Goal: Task Accomplishment & Management: Complete application form

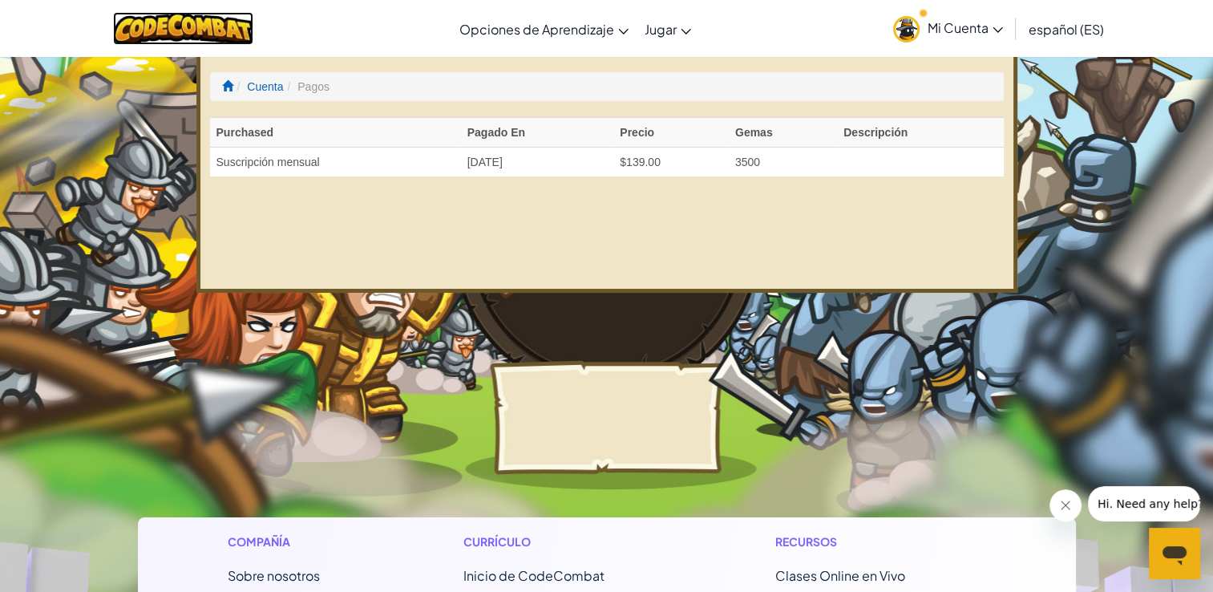
click at [193, 30] on img at bounding box center [183, 28] width 140 height 33
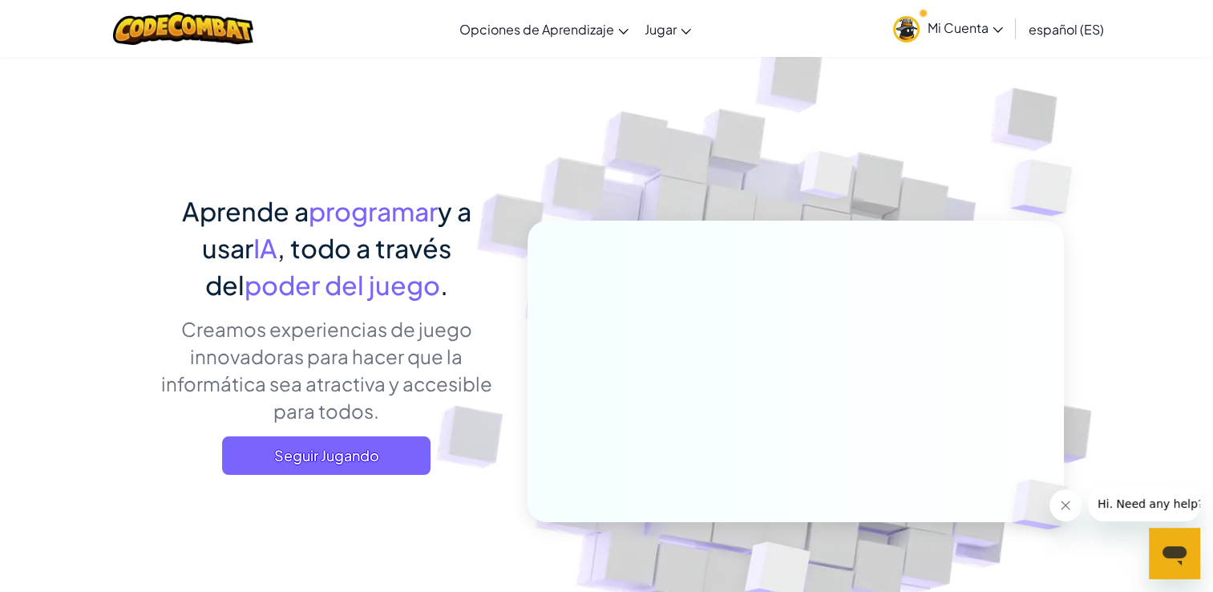
click at [965, 34] on span "Mi Cuenta" at bounding box center [965, 27] width 75 height 17
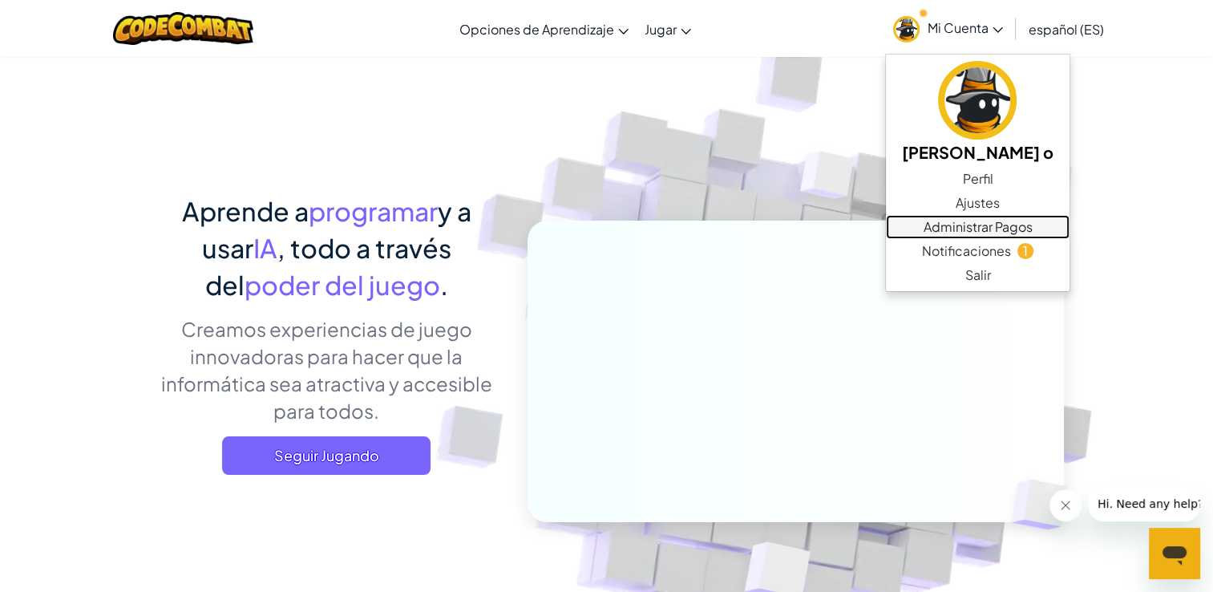
click at [983, 223] on link "Administrar Pagos" at bounding box center [978, 227] width 184 height 24
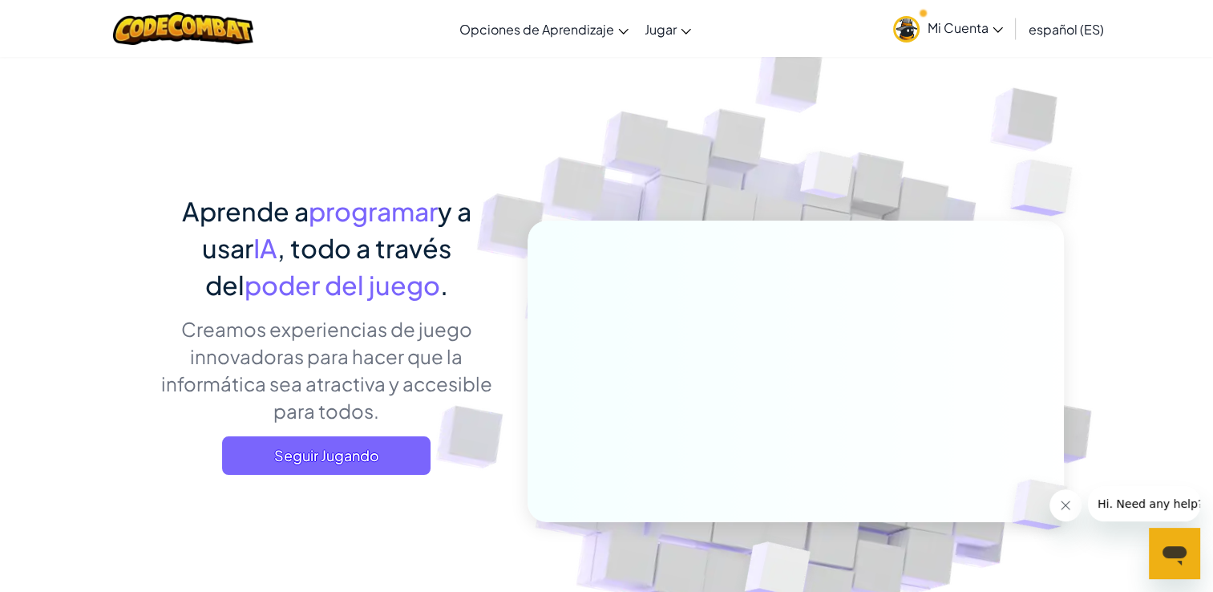
click at [946, 40] on link "Mi Cuenta" at bounding box center [948, 28] width 126 height 51
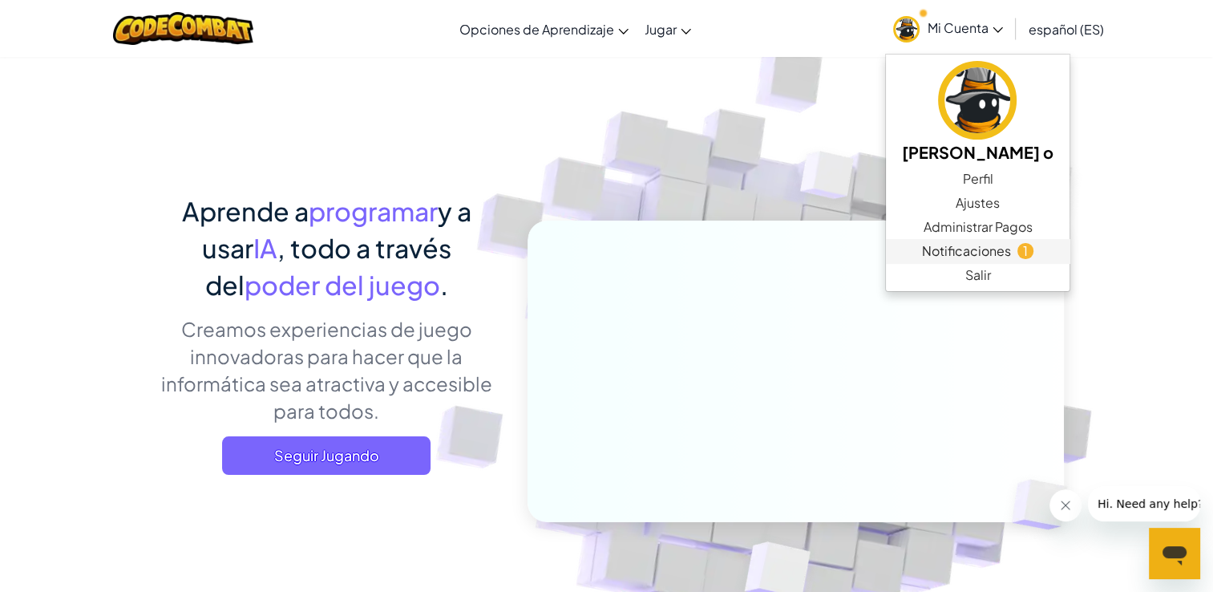
click at [951, 245] on span "Notificaciones" at bounding box center [966, 250] width 89 height 19
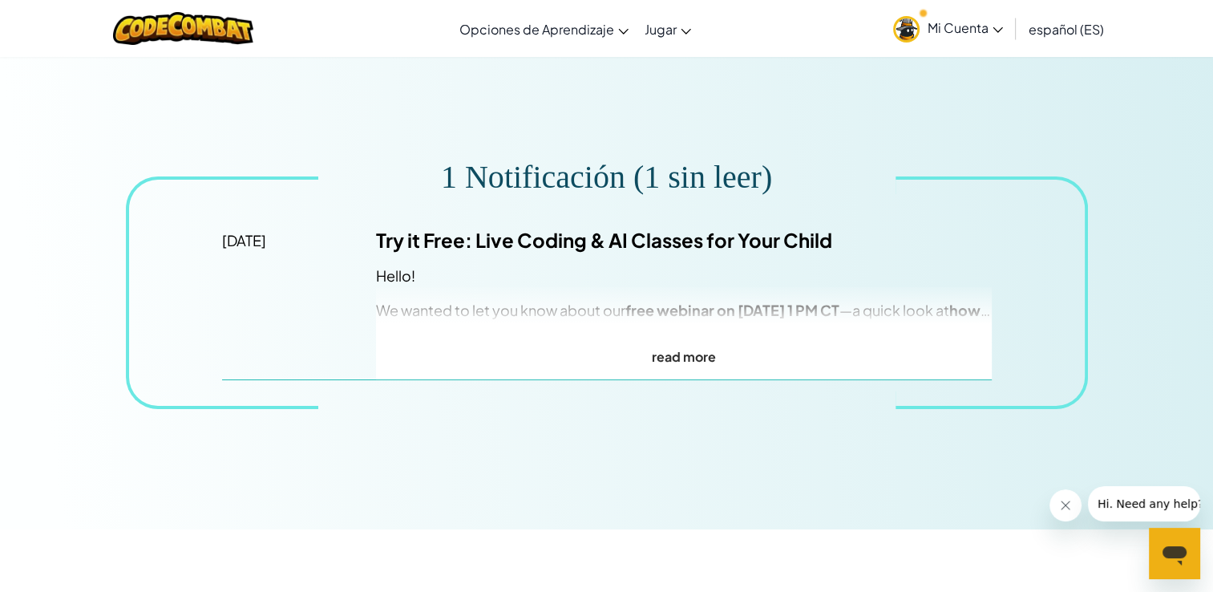
click at [564, 353] on p "read more" at bounding box center [684, 356] width 616 height 23
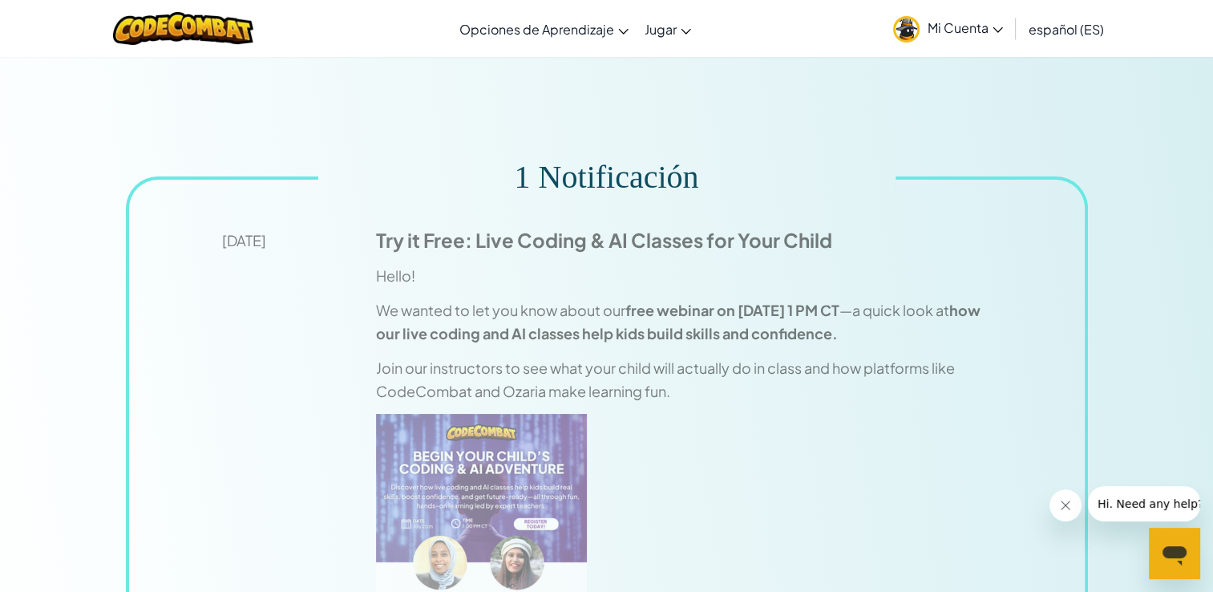
click at [964, 25] on span "Mi Cuenta" at bounding box center [965, 27] width 75 height 17
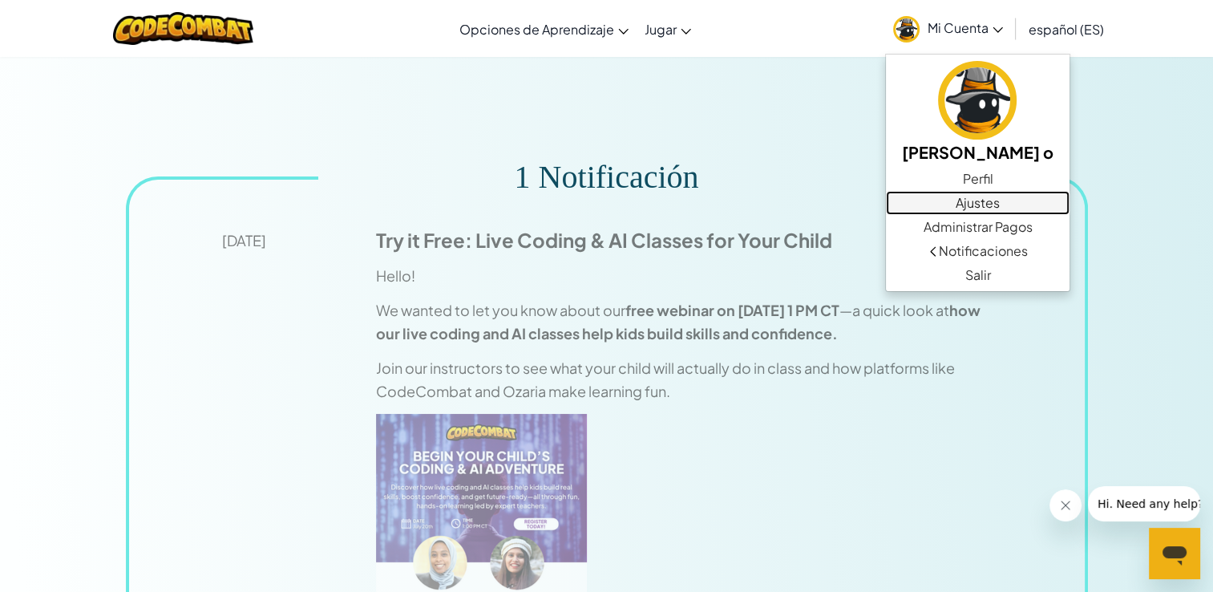
click at [985, 205] on link "Ajustes" at bounding box center [978, 203] width 184 height 24
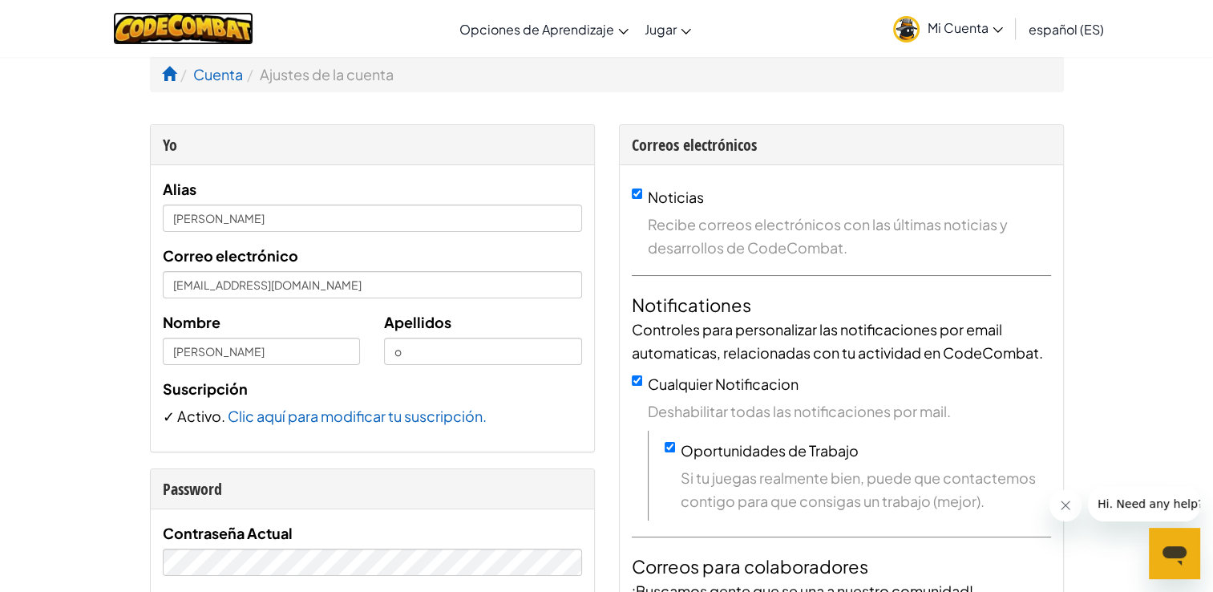
click at [167, 37] on img at bounding box center [183, 28] width 140 height 33
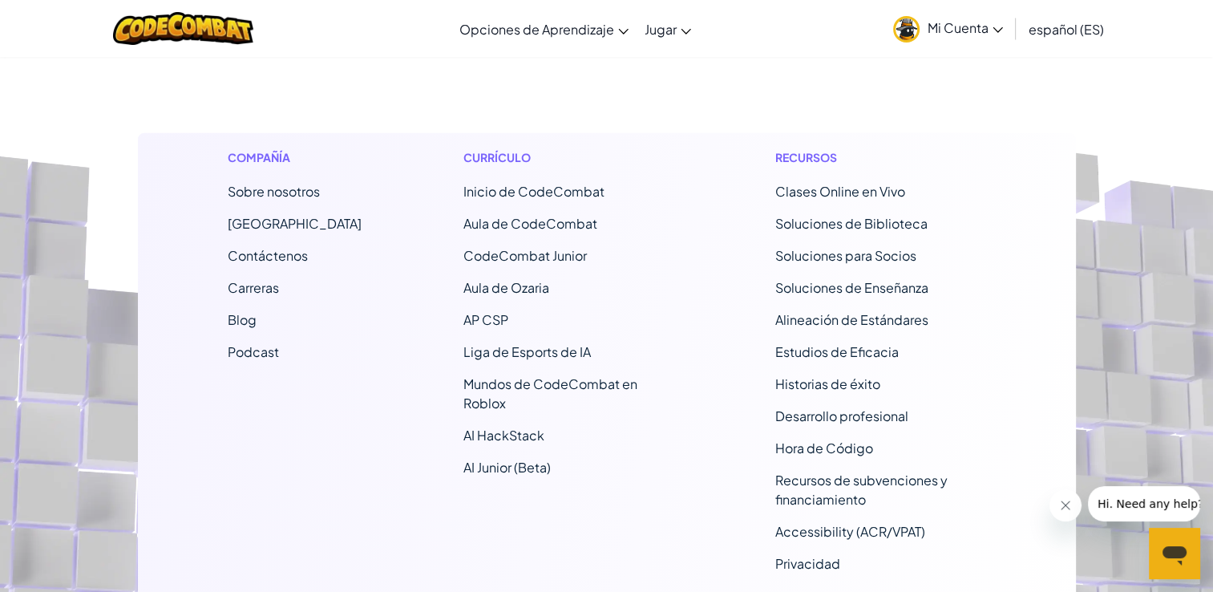
scroll to position [10096, 0]
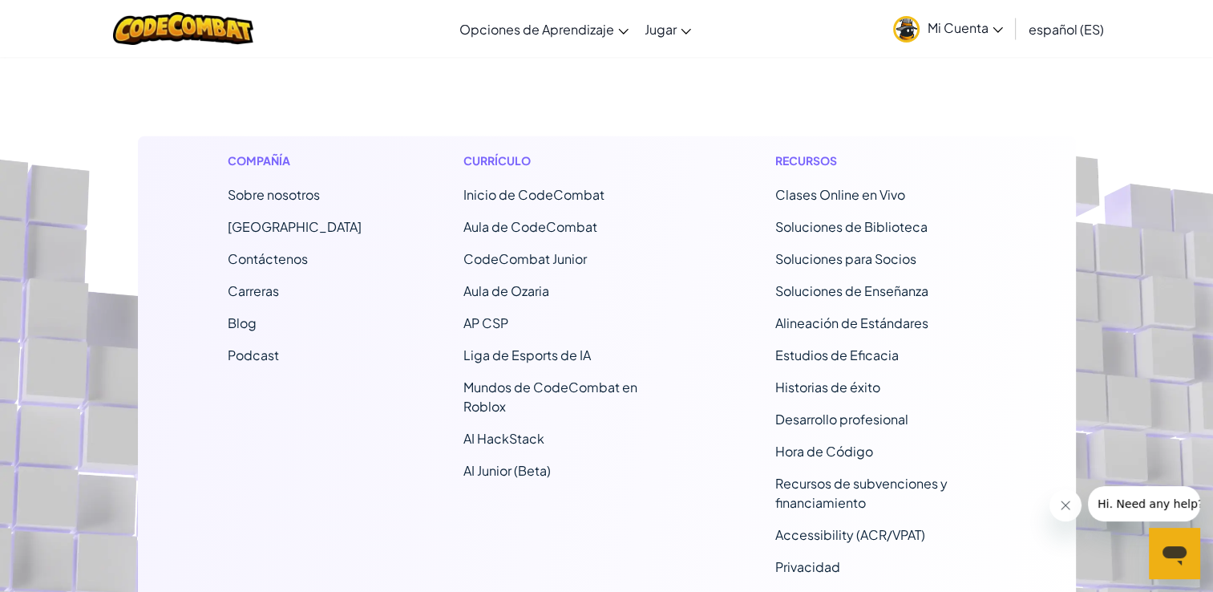
click at [537, 197] on span "Inicio de CodeCombat" at bounding box center [534, 194] width 141 height 17
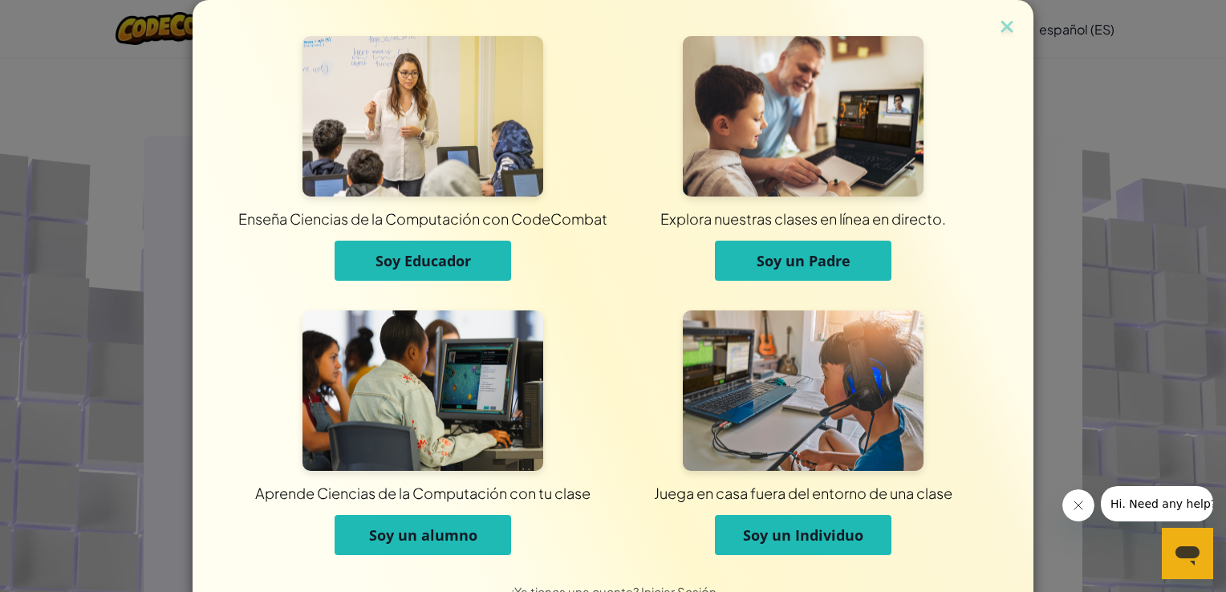
drag, startPoint x: 384, startPoint y: 541, endPoint x: 359, endPoint y: 545, distance: 25.9
click at [359, 545] on button "Soy un alumno" at bounding box center [422, 535] width 176 height 40
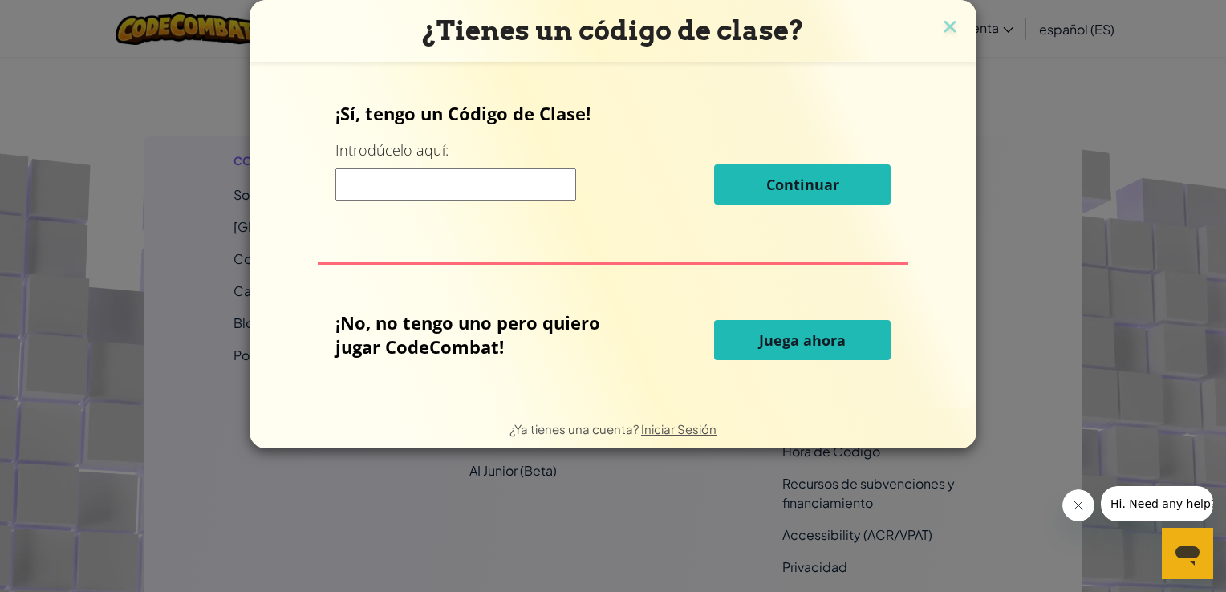
click at [503, 188] on input at bounding box center [455, 184] width 241 height 32
type input "SoupFindRoad"
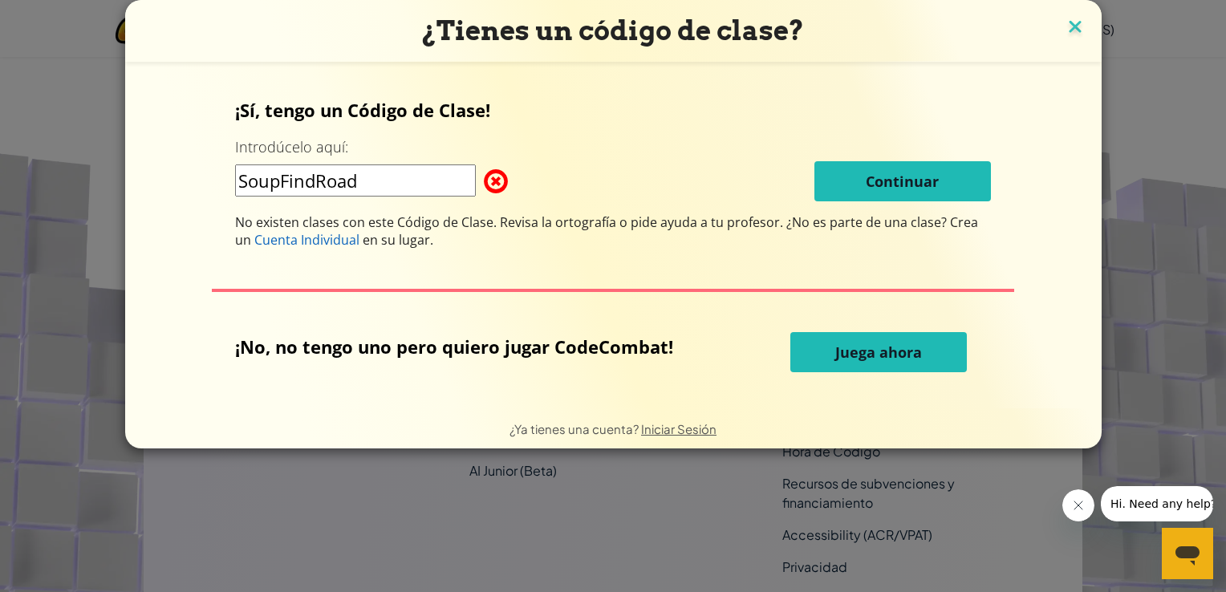
click at [1064, 37] on img at bounding box center [1074, 28] width 21 height 24
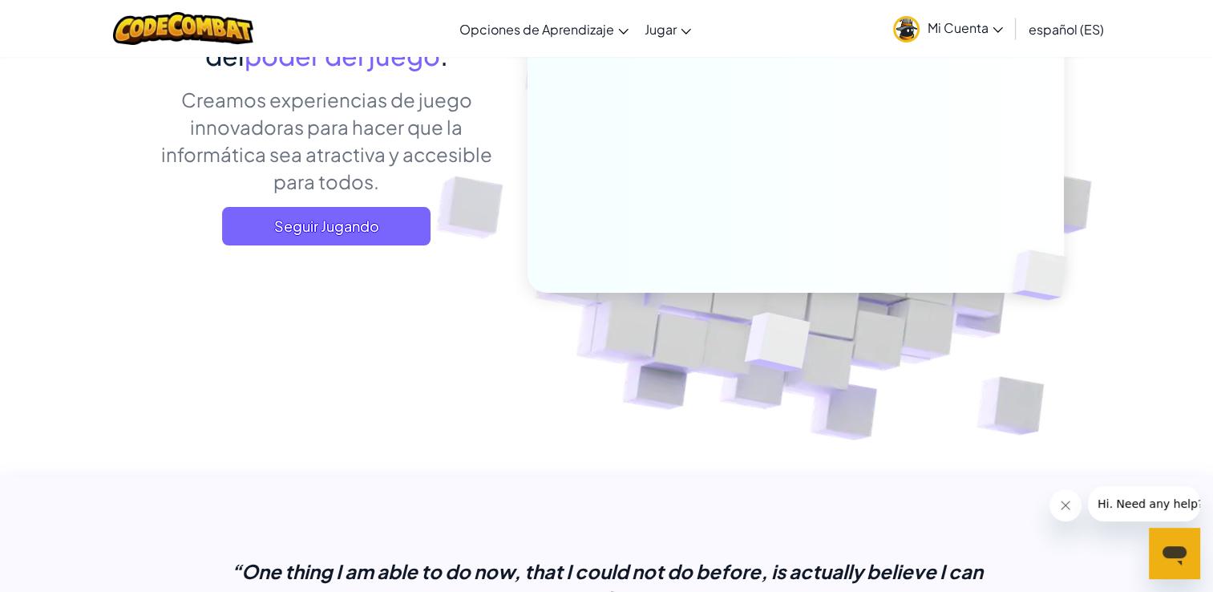
scroll to position [0, 0]
